Goal: Task Accomplishment & Management: Complete application form

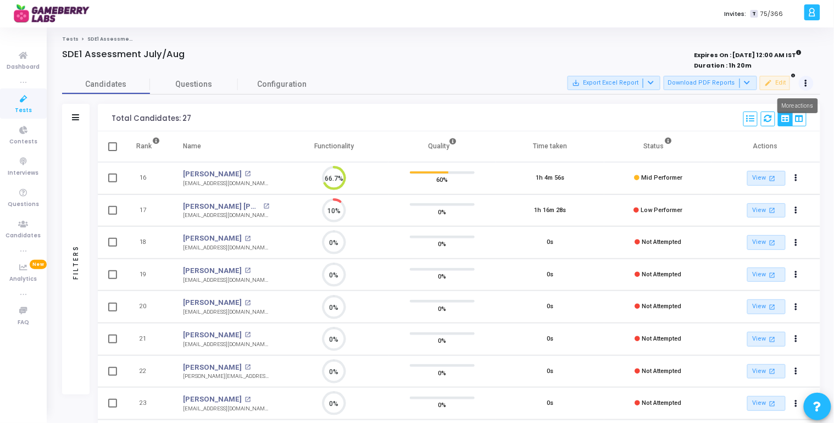
click at [803, 81] on button at bounding box center [805, 83] width 15 height 15
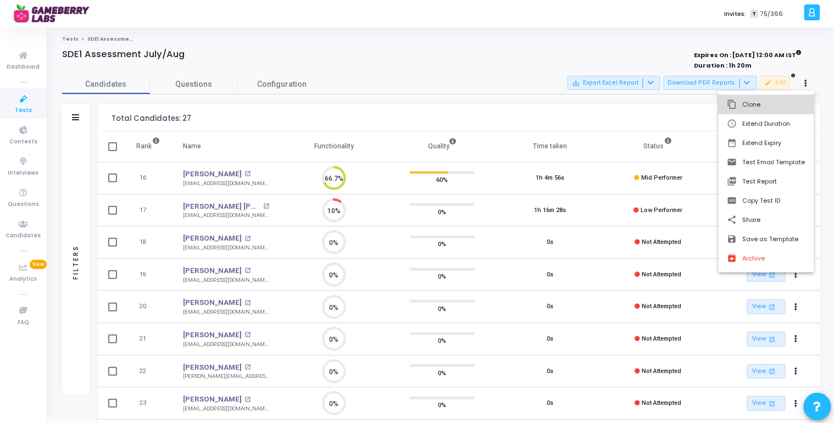
click at [785, 108] on button "content_copy Clone" at bounding box center [766, 104] width 96 height 19
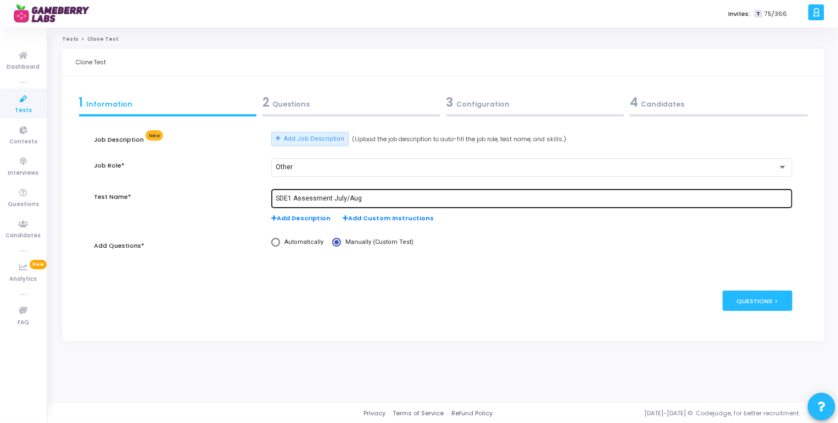
click at [488, 199] on input "SDE1 Assessment July/Aug" at bounding box center [532, 199] width 512 height 8
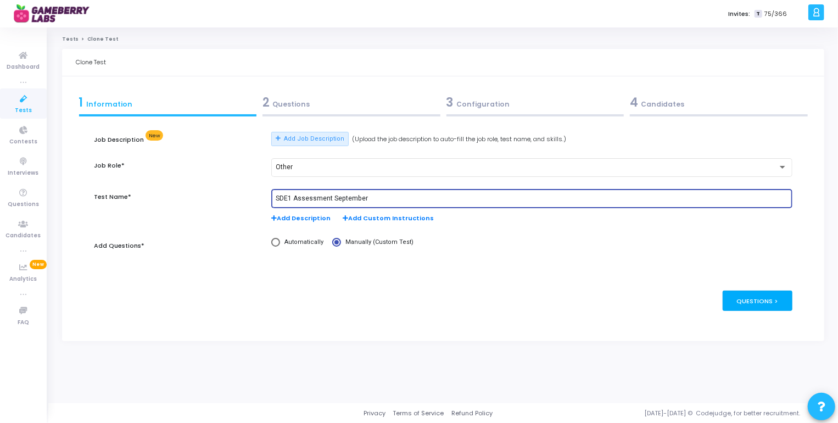
type input "SDE1 Assessment September"
click at [750, 294] on div "Questions >" at bounding box center [758, 300] width 70 height 20
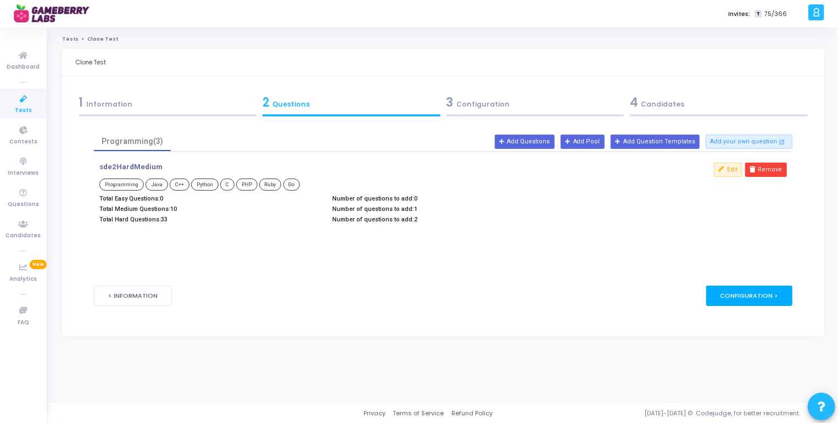
click at [751, 295] on div "Configuration >" at bounding box center [749, 296] width 86 height 20
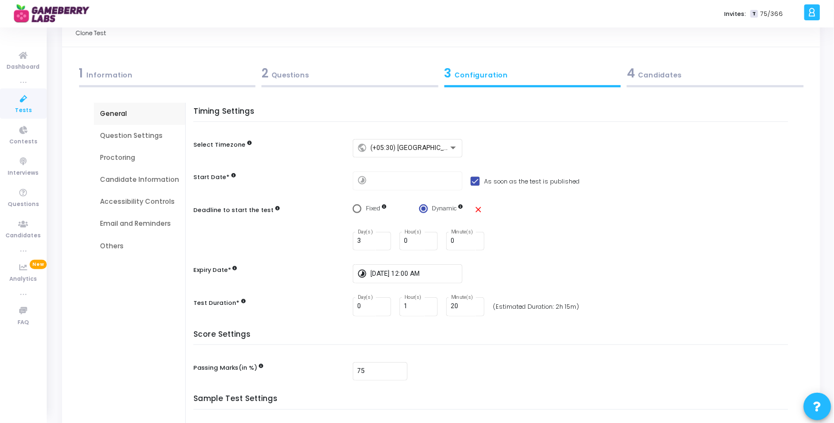
scroll to position [177, 0]
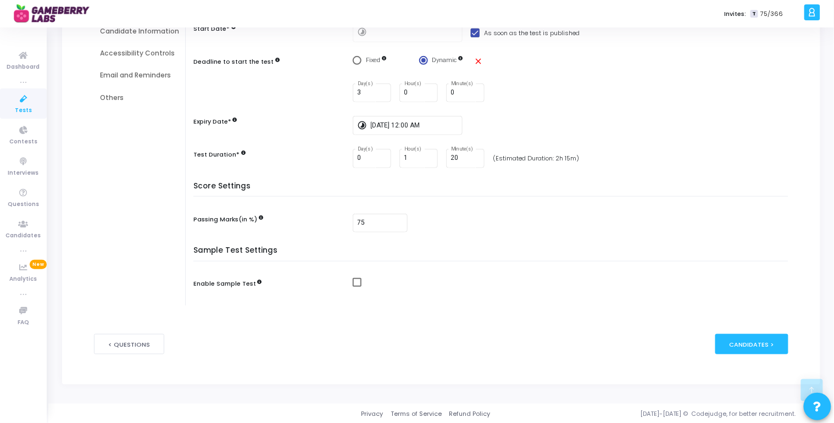
click at [757, 353] on div "< Questions publish Publish Now Candidates >" at bounding box center [441, 343] width 694 height 53
click at [754, 345] on div "Candidates >" at bounding box center [751, 344] width 73 height 20
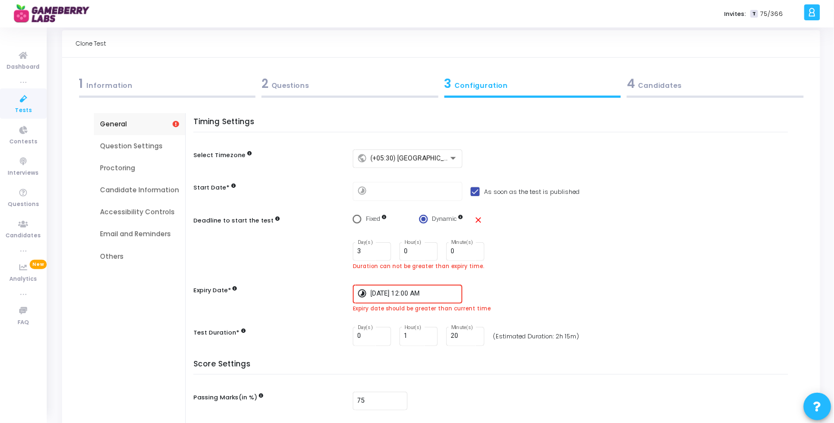
scroll to position [0, 0]
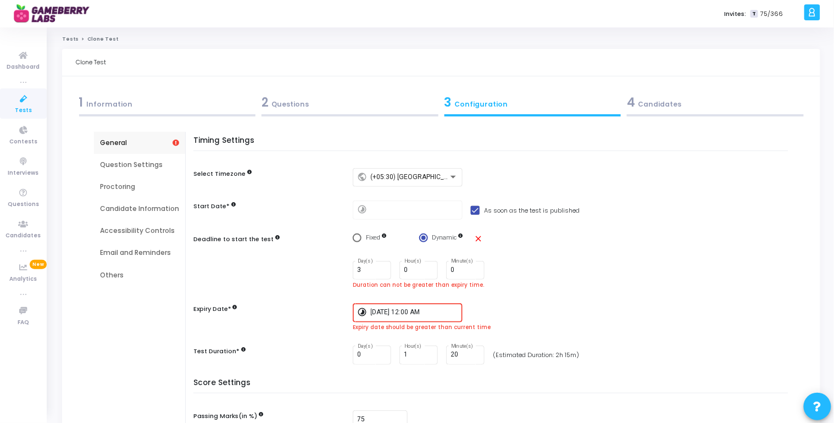
click at [416, 311] on input "[DATE] 12:00 AM" at bounding box center [415, 313] width 88 height 8
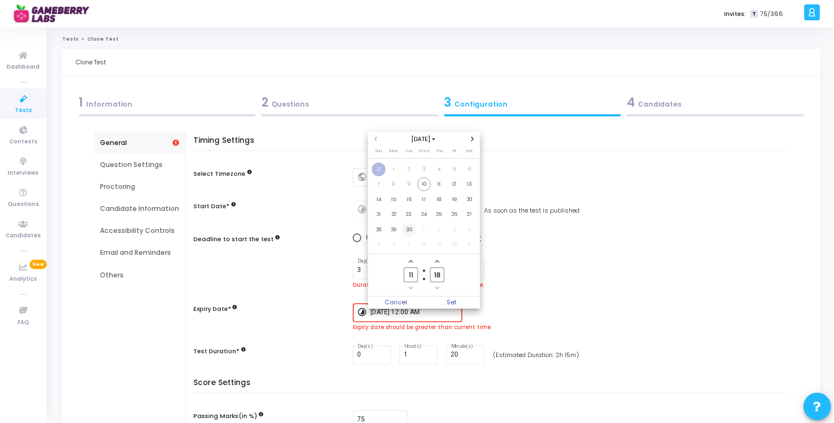
click at [411, 228] on span "30" at bounding box center [409, 230] width 14 height 14
click at [411, 264] on icon "Add a hour" at bounding box center [411, 261] width 4 height 4
click at [410, 259] on icon "Add a hour" at bounding box center [411, 261] width 4 height 4
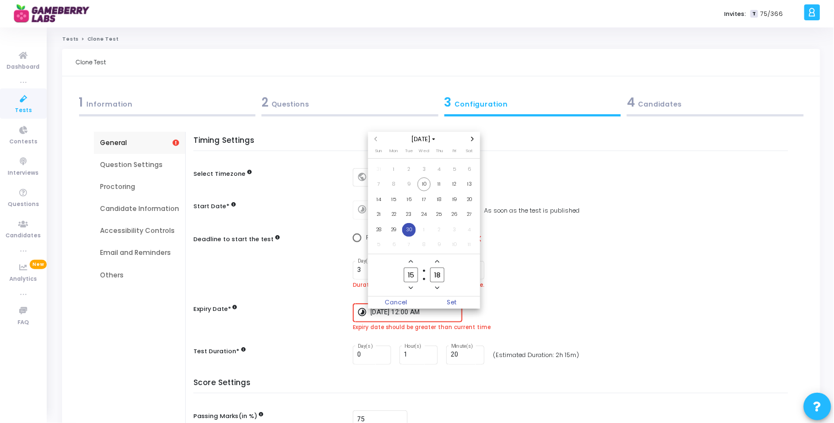
click at [410, 259] on icon "Add a hour" at bounding box center [411, 261] width 4 height 4
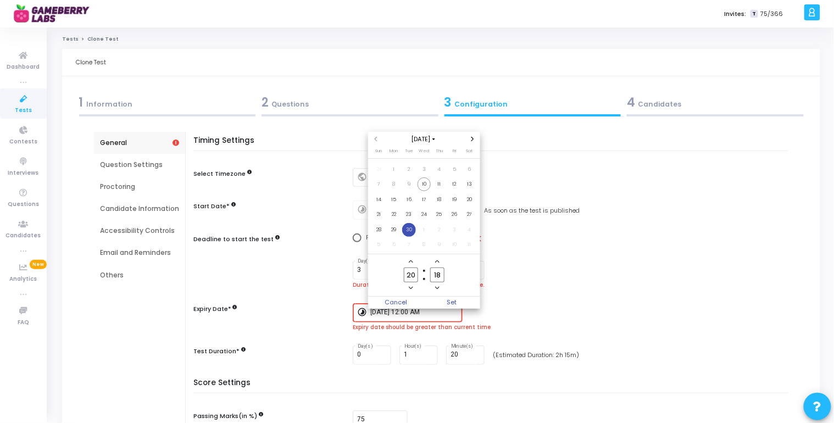
click at [410, 259] on icon "Add a hour" at bounding box center [411, 261] width 4 height 4
type input "00"
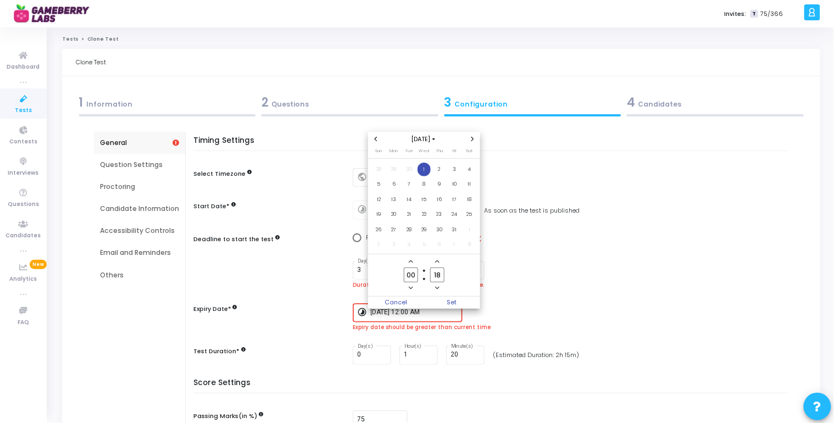
click at [438, 262] on icon "Add a minute" at bounding box center [437, 261] width 4 height 3
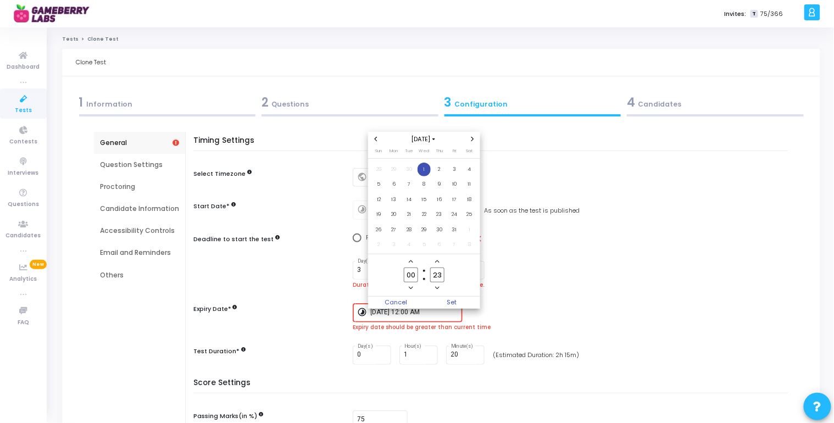
click at [438, 262] on icon "Add a minute" at bounding box center [437, 261] width 4 height 3
click at [440, 276] on input "26" at bounding box center [437, 274] width 14 height 15
type input "2"
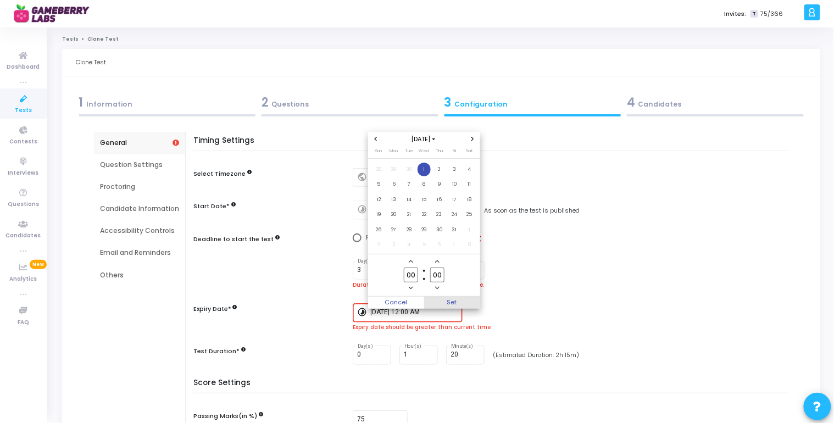
type input "00"
click at [447, 299] on span "Set" at bounding box center [452, 303] width 56 height 12
type input "[DATE] 12:00 AM"
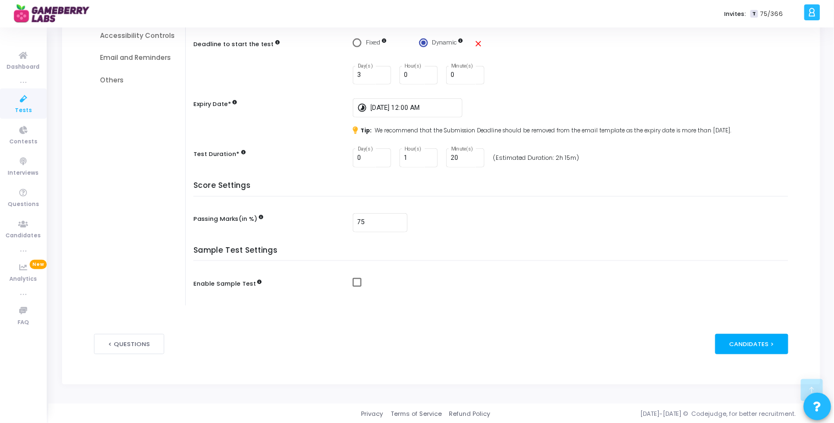
click at [751, 342] on div "Candidates >" at bounding box center [751, 344] width 73 height 20
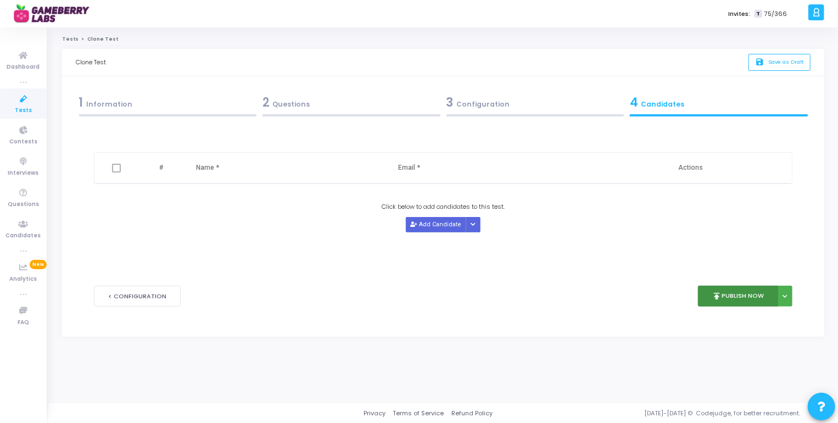
click at [729, 298] on button "publish Publish Now" at bounding box center [738, 296] width 81 height 21
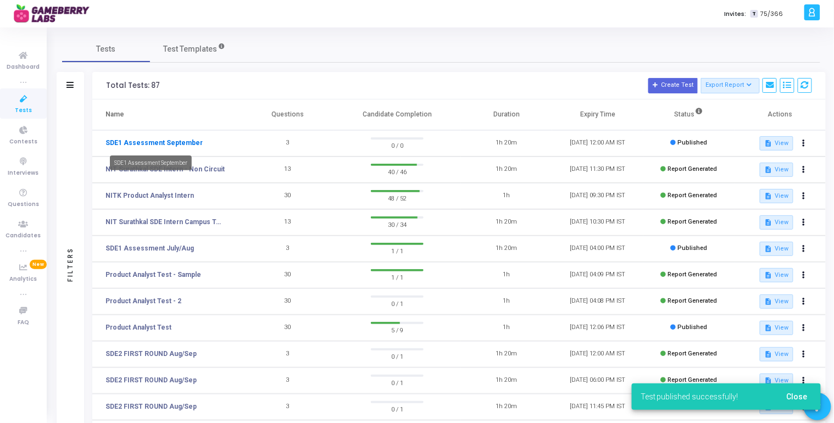
click at [143, 143] on link "SDE1 Assessment September" at bounding box center [153, 143] width 97 height 10
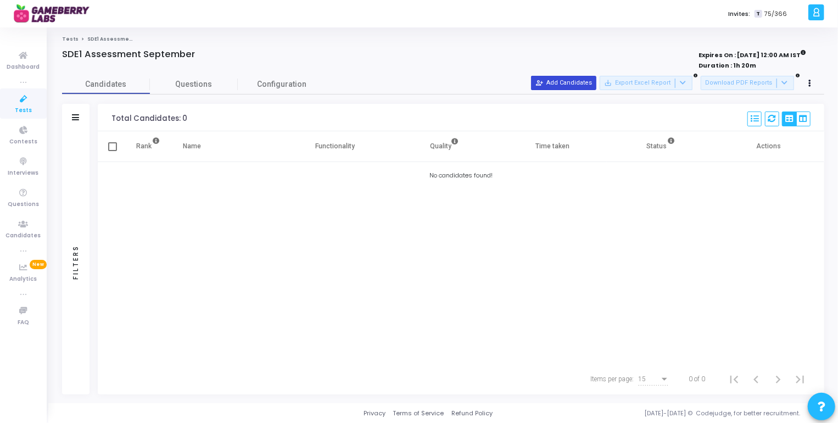
click at [571, 80] on button "person_add_alt Add Candidates" at bounding box center [563, 83] width 65 height 14
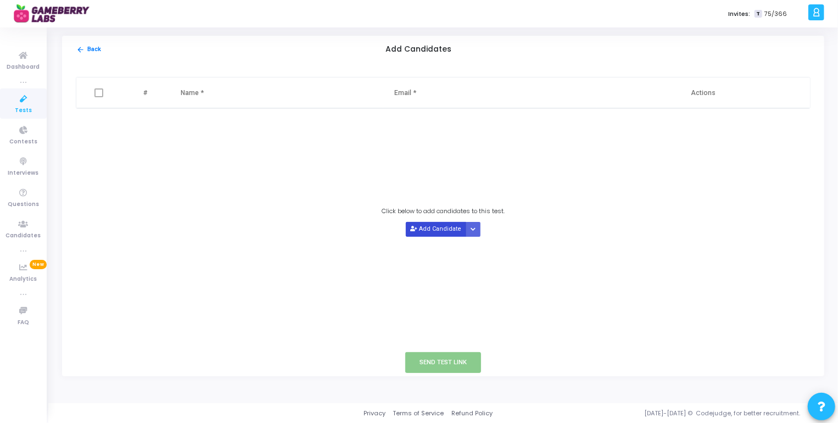
click at [450, 231] on button "Add Candidate" at bounding box center [436, 229] width 60 height 15
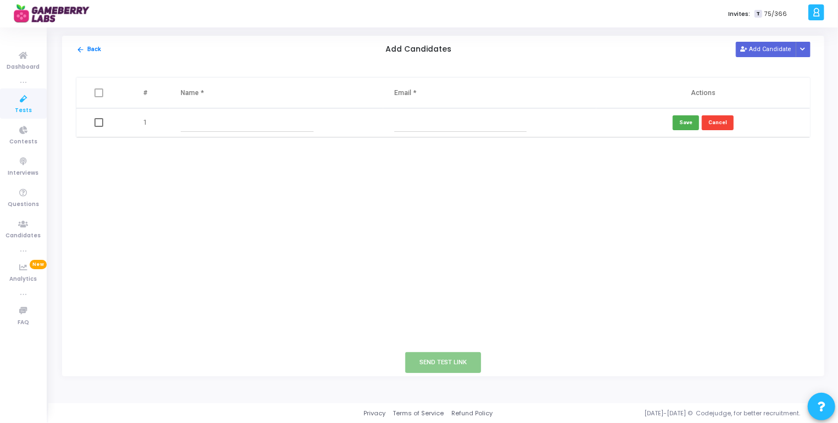
click at [248, 124] on input "text" at bounding box center [247, 123] width 132 height 18
type input "[PERSON_NAME]"
click at [432, 130] on input "text" at bounding box center [460, 123] width 132 height 18
paste input "[PERSON_NAME][EMAIL_ADDRESS][DOMAIN_NAME]"
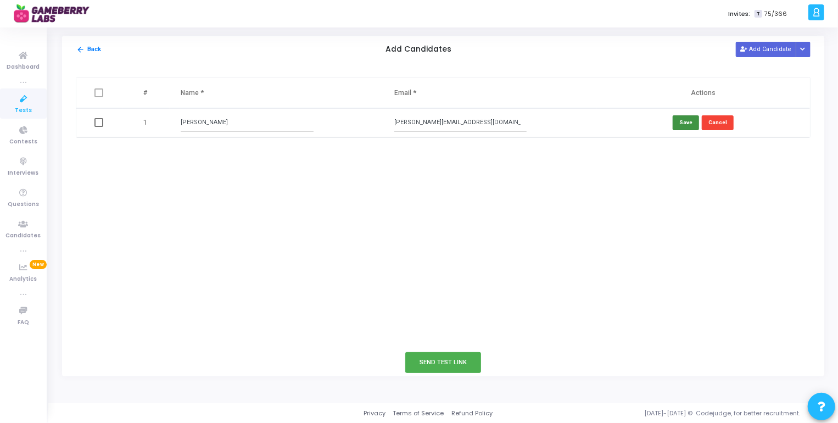
type input "[PERSON_NAME][EMAIL_ADDRESS][DOMAIN_NAME]"
click at [680, 125] on button "Save" at bounding box center [686, 122] width 26 height 15
click at [466, 357] on button "Send Test Link" at bounding box center [443, 362] width 76 height 20
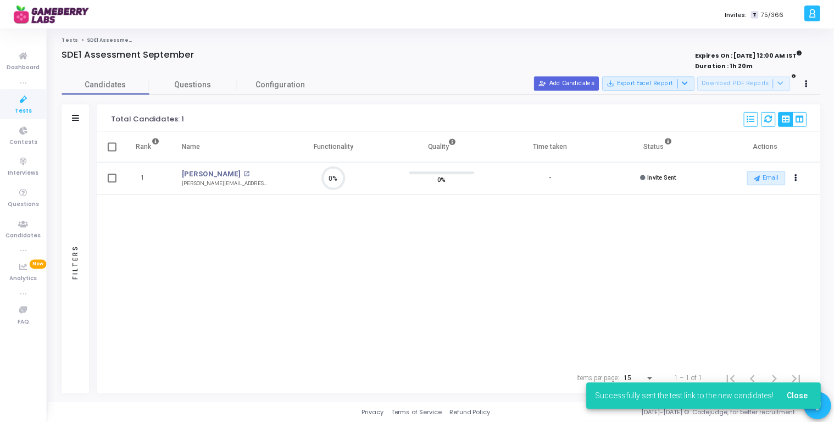
scroll to position [23, 28]
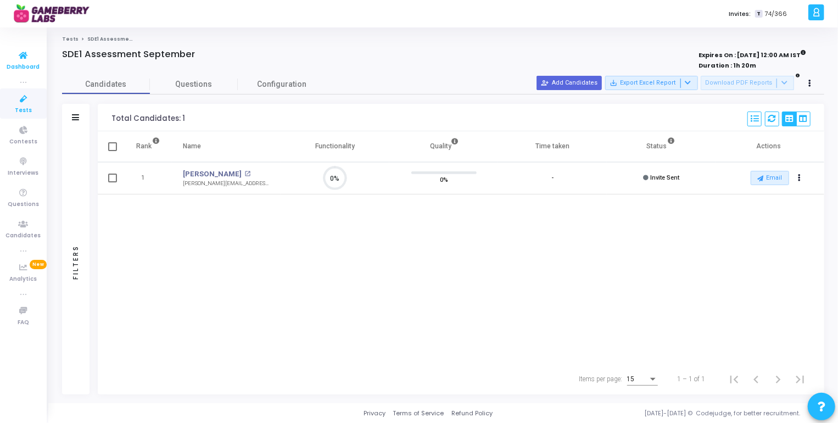
click at [33, 50] on icon at bounding box center [23, 56] width 23 height 14
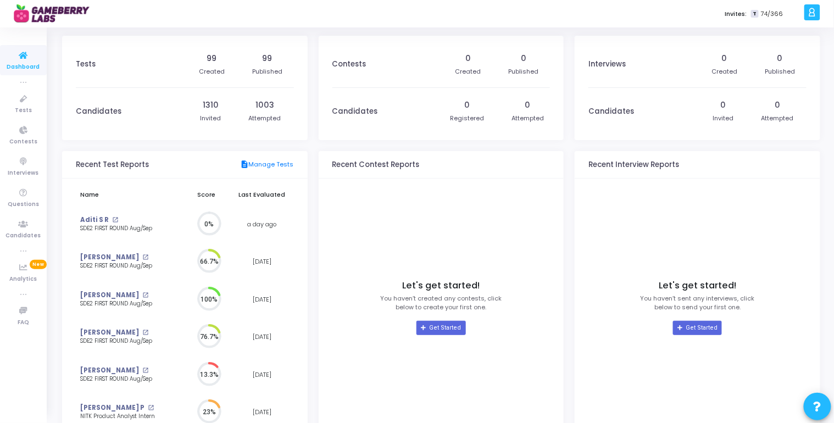
scroll to position [24, 12]
